Goal: Information Seeking & Learning: Learn about a topic

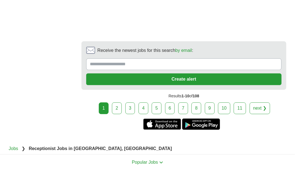
scroll to position [1258, 0]
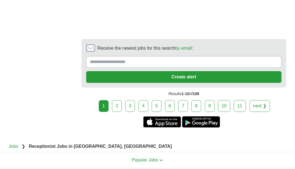
click at [117, 100] on link "2" at bounding box center [117, 106] width 10 height 12
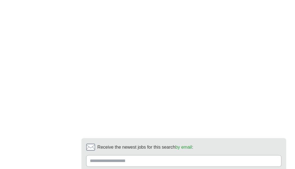
scroll to position [1174, 0]
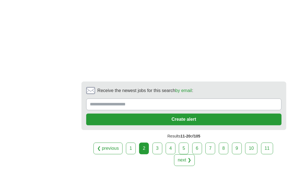
click at [157, 143] on link "3" at bounding box center [157, 149] width 10 height 12
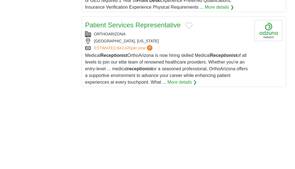
scroll to position [811, 0]
